Goal: Task Accomplishment & Management: Use online tool/utility

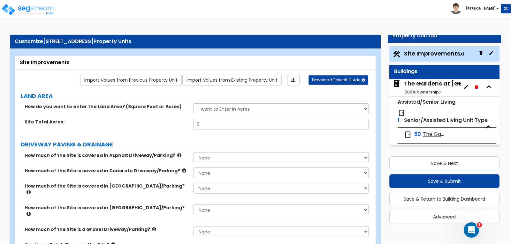
click at [425, 134] on span "The Gardens at Paulding" at bounding box center [434, 134] width 23 height 7
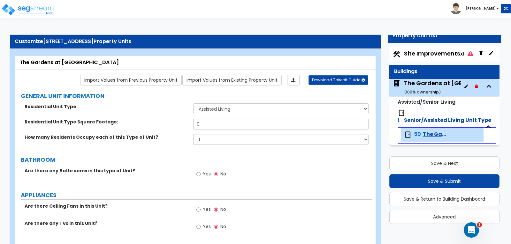
click at [434, 118] on span "Senior/Assisted Living Unit Type" at bounding box center [447, 120] width 87 height 7
click at [410, 120] on span "Senior/Assisted Living Unit Type" at bounding box center [447, 120] width 87 height 7
click at [408, 47] on div "Site Improvements x1" at bounding box center [444, 53] width 110 height 15
click at [406, 53] on span "Site Improvements x1" at bounding box center [438, 54] width 69 height 8
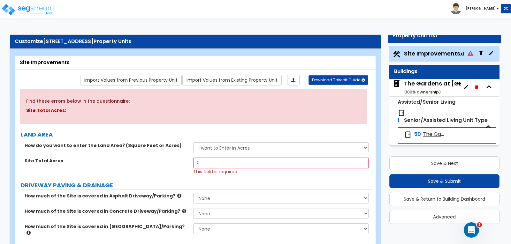
click at [418, 119] on span "Senior/Assisted Living Unit Type" at bounding box center [446, 120] width 84 height 7
